Goal: Task Accomplishment & Management: Manage account settings

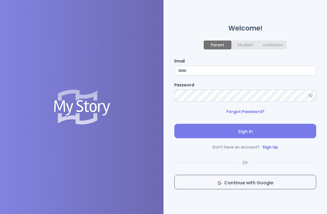
click at [249, 47] on div "Student" at bounding box center [246, 45] width 16 height 4
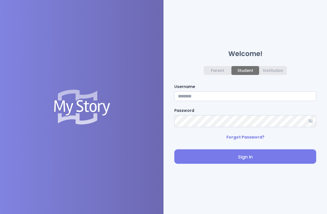
click at [251, 101] on input "Username" at bounding box center [245, 96] width 142 height 10
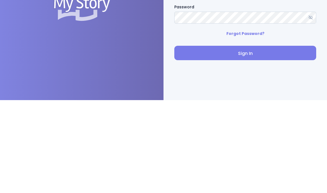
click at [119, 36] on div at bounding box center [82, 96] width 164 height 193
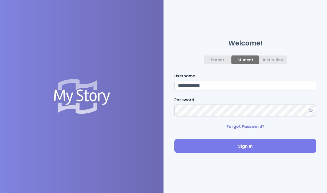
click at [246, 143] on span "Sign In" at bounding box center [245, 146] width 133 height 7
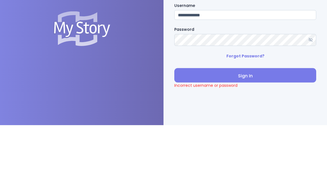
click at [313, 105] on icon at bounding box center [310, 107] width 4 height 4
click at [51, 38] on div at bounding box center [82, 96] width 164 height 193
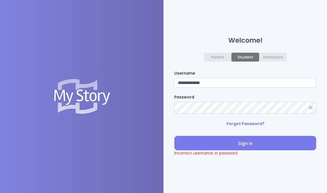
click at [269, 140] on span "Sign In" at bounding box center [245, 143] width 133 height 7
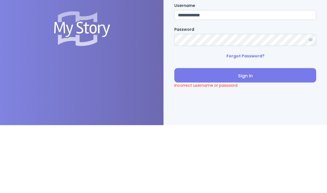
click at [226, 78] on input "**********" at bounding box center [245, 83] width 142 height 10
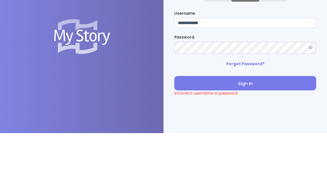
click at [129, 39] on div at bounding box center [82, 96] width 164 height 193
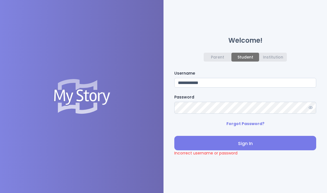
click at [257, 140] on span "Sign In" at bounding box center [245, 143] width 133 height 7
click at [254, 78] on input "**********" at bounding box center [245, 83] width 142 height 10
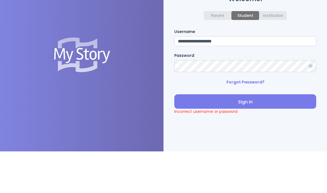
type input "**********"
click at [50, 28] on div at bounding box center [82, 96] width 164 height 193
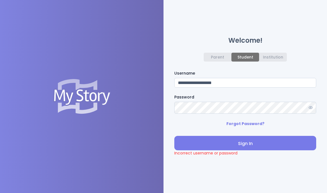
click at [262, 140] on span "Sign In" at bounding box center [245, 143] width 133 height 7
click at [216, 55] on div "Parent" at bounding box center [217, 57] width 13 height 4
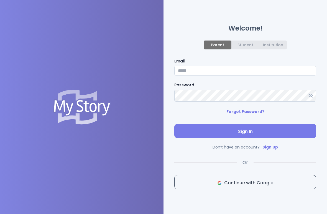
click at [223, 75] on input "Email" at bounding box center [245, 71] width 142 height 10
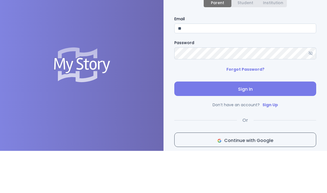
type input "**********"
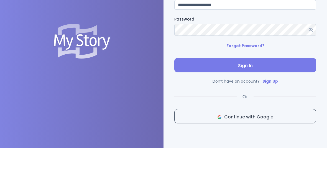
click at [137, 38] on div at bounding box center [82, 86] width 164 height 214
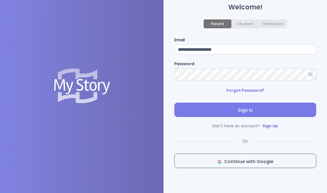
click at [255, 113] on span "Sign In" at bounding box center [245, 110] width 133 height 7
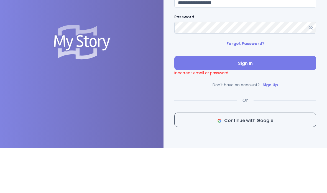
click at [311, 70] on line at bounding box center [311, 72] width 4 height 4
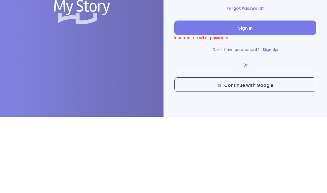
click at [252, 101] on span "Sign In" at bounding box center [245, 104] width 133 height 7
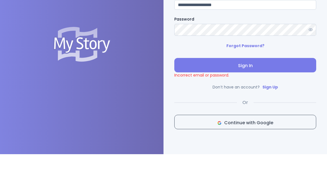
click at [243, 81] on p "Forgot Password?" at bounding box center [245, 84] width 38 height 7
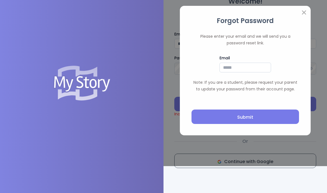
click at [222, 65] on input "Email" at bounding box center [246, 68] width 52 height 10
